Goal: Information Seeking & Learning: Learn about a topic

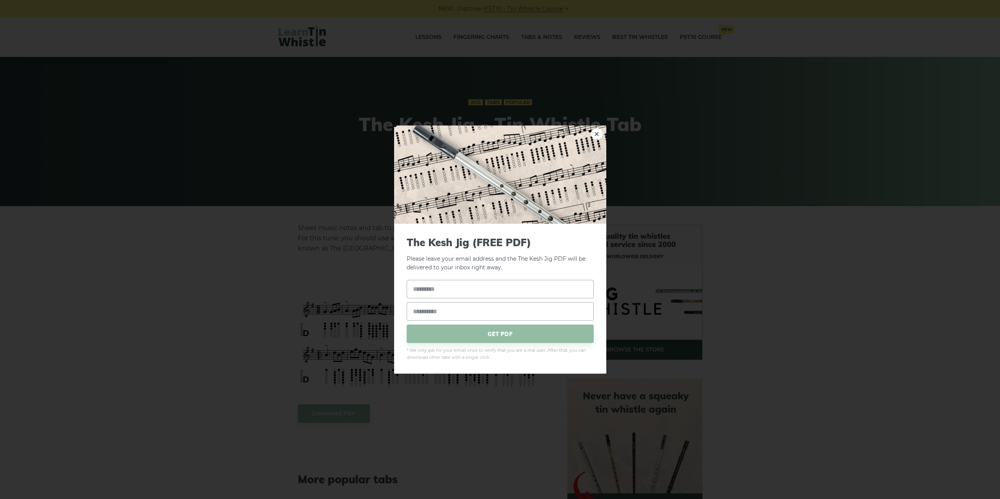
drag, startPoint x: 396, startPoint y: 334, endPoint x: 206, endPoint y: 288, distance: 195.0
click at [201, 291] on div "× The Kesh Jig (FREE PDF) Please leave your email address and the The Kesh Jig …" at bounding box center [500, 249] width 1000 height 499
drag, startPoint x: 596, startPoint y: 130, endPoint x: 558, endPoint y: 157, distance: 45.9
click at [596, 130] on link "×" at bounding box center [597, 134] width 12 height 12
drag, startPoint x: 359, startPoint y: 318, endPoint x: 281, endPoint y: 277, distance: 87.9
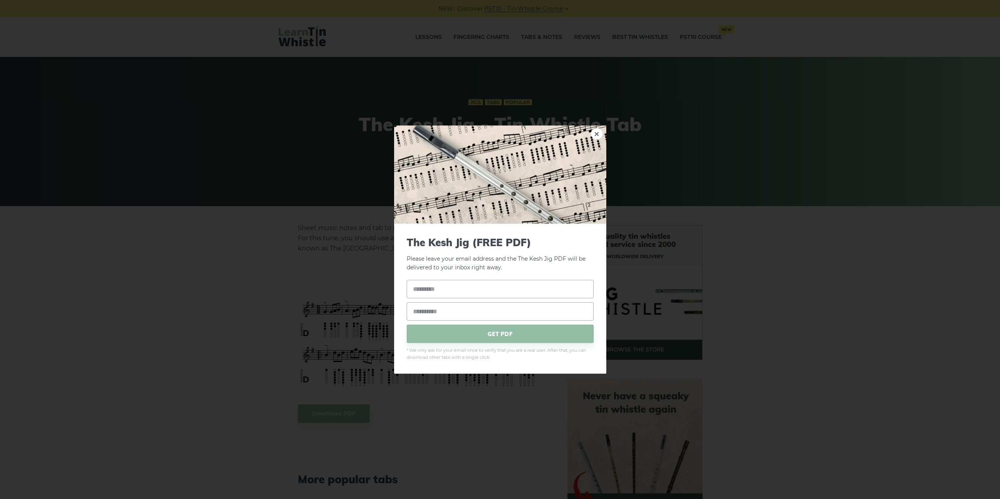
click at [232, 322] on div "× The Kesh Jig (FREE PDF) Please leave your email address and the The Kesh Jig …" at bounding box center [500, 249] width 1000 height 499
click at [597, 136] on link "×" at bounding box center [597, 134] width 12 height 12
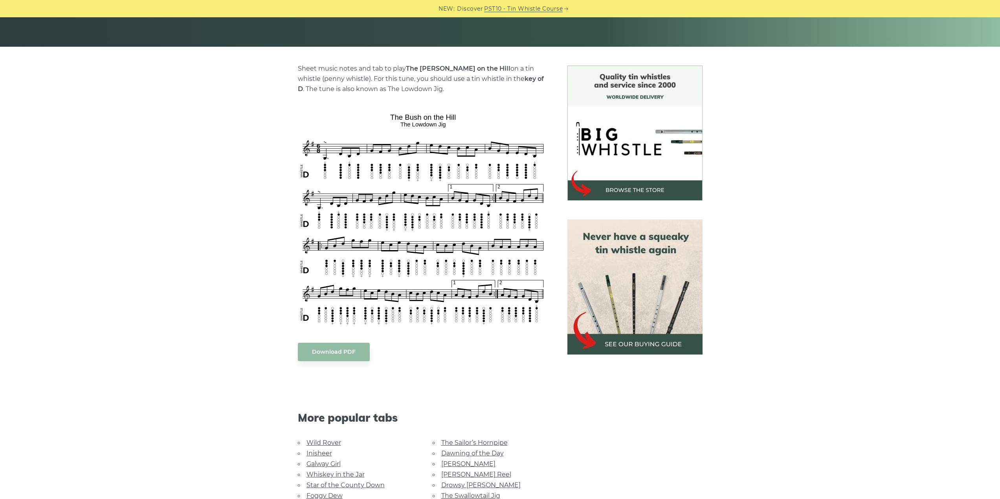
scroll to position [196, 0]
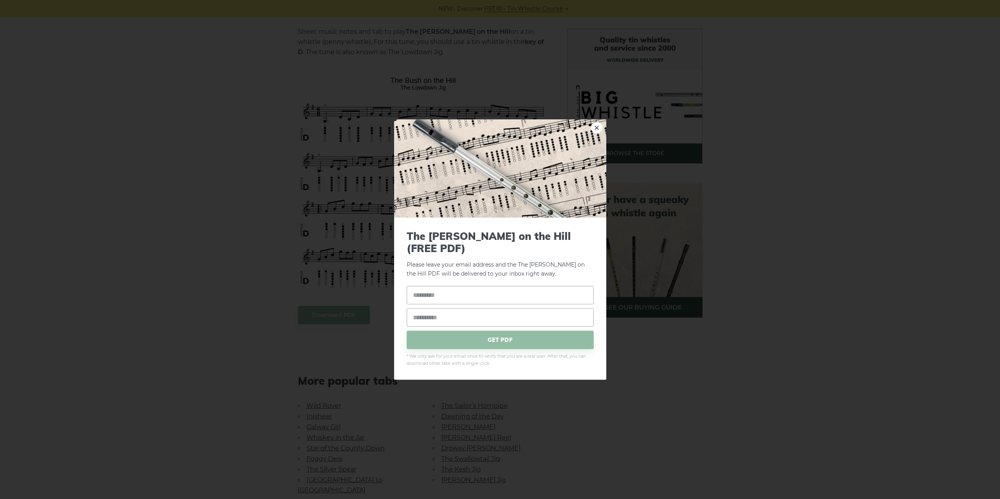
drag, startPoint x: 481, startPoint y: 136, endPoint x: 859, endPoint y: 156, distance: 379.0
click at [859, 156] on div "× The Bush on the Hill (FREE PDF) Please leave your email address and the The B…" at bounding box center [500, 249] width 1000 height 499
drag, startPoint x: 221, startPoint y: 186, endPoint x: 237, endPoint y: 184, distance: 15.5
click at [231, 188] on div "× The Bush on the Hill (FREE PDF) Please leave your email address and the The B…" at bounding box center [500, 249] width 1000 height 499
click at [596, 132] on link "×" at bounding box center [597, 128] width 12 height 12
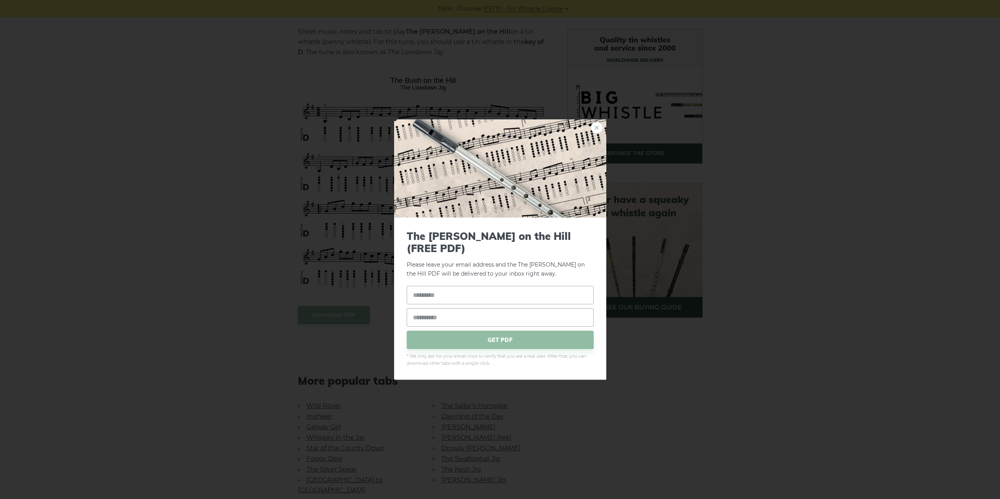
click at [599, 132] on link "×" at bounding box center [597, 128] width 12 height 12
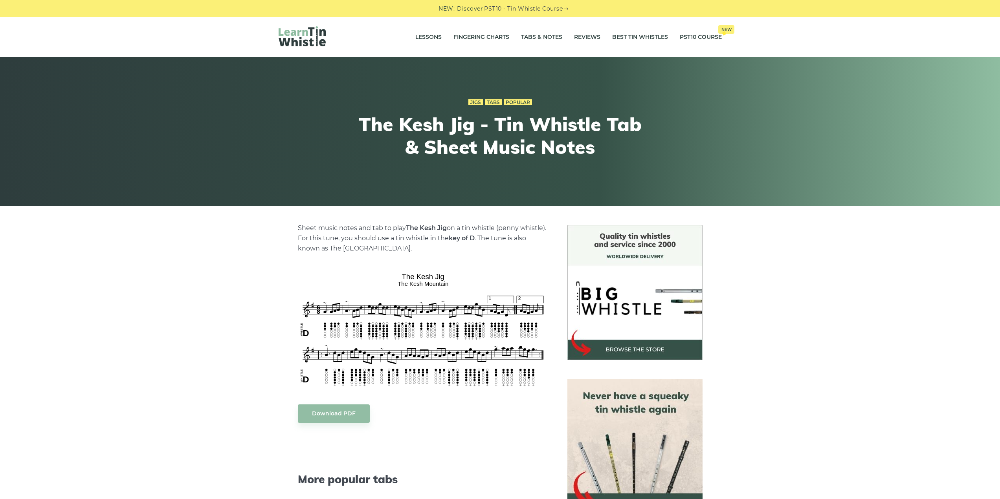
drag, startPoint x: 524, startPoint y: 110, endPoint x: 519, endPoint y: 109, distance: 5.2
